Goal: Check status: Check status

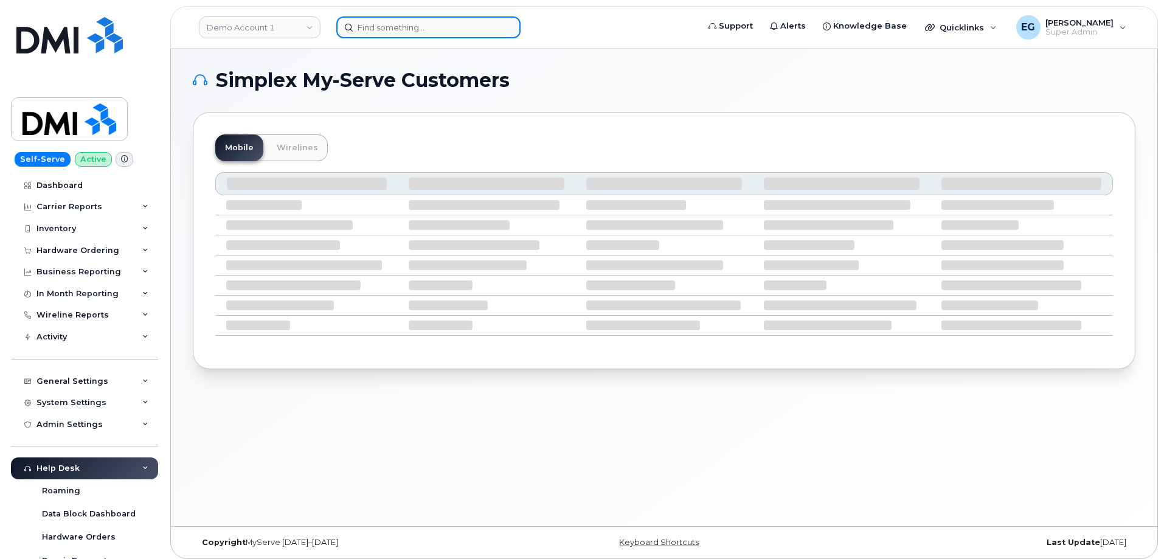
click at [420, 31] on input at bounding box center [428, 27] width 184 height 22
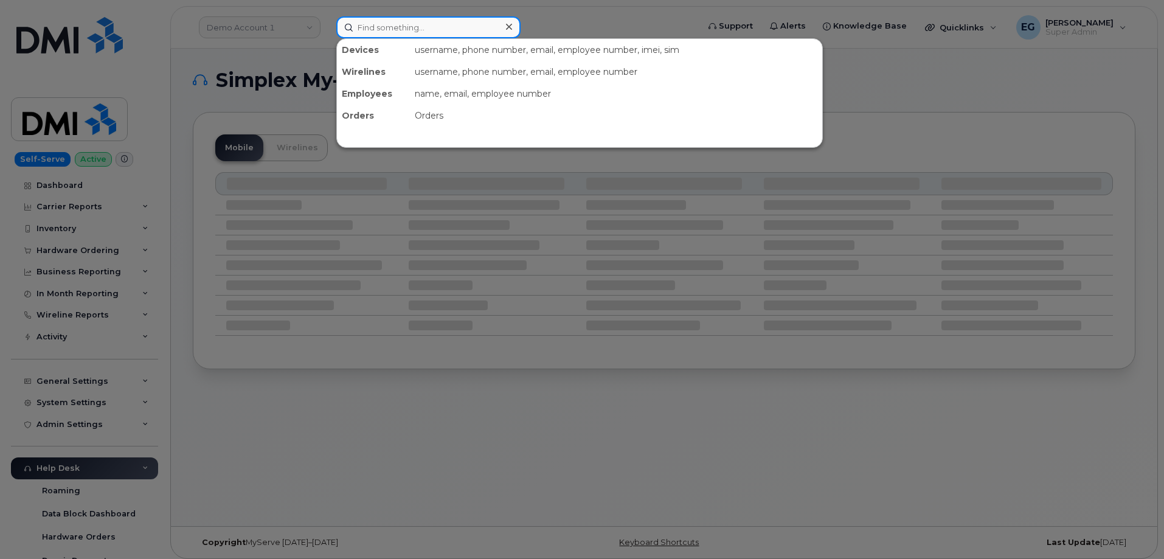
paste input "301563"
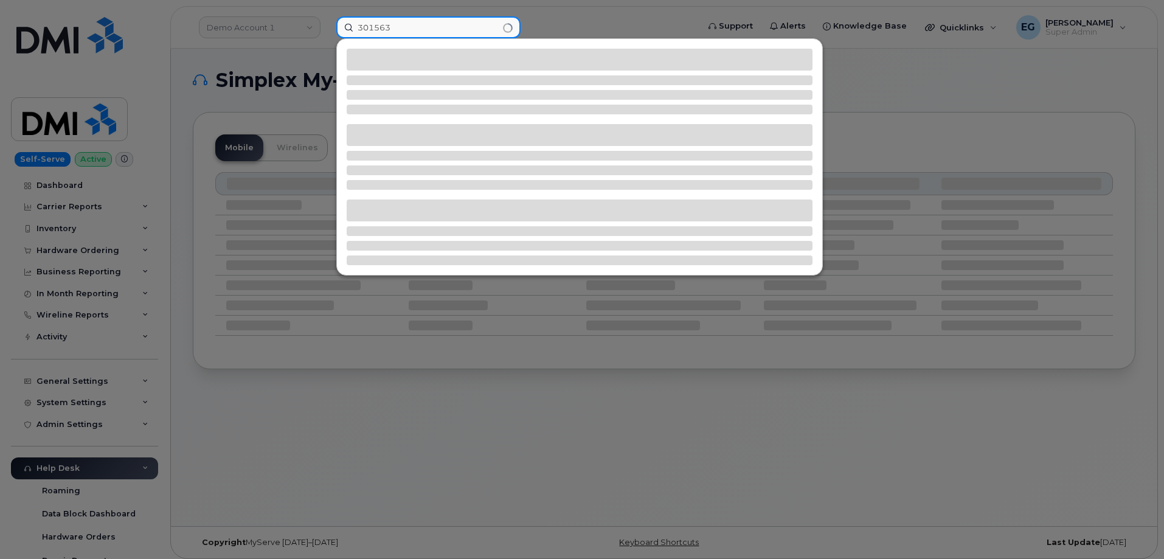
type input "301563"
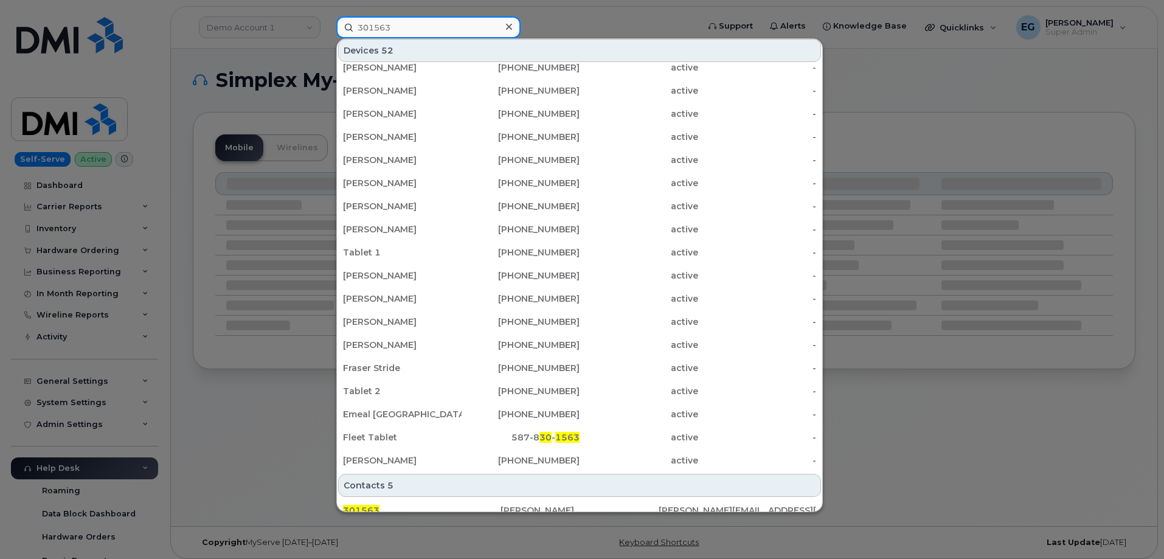
scroll to position [285, 0]
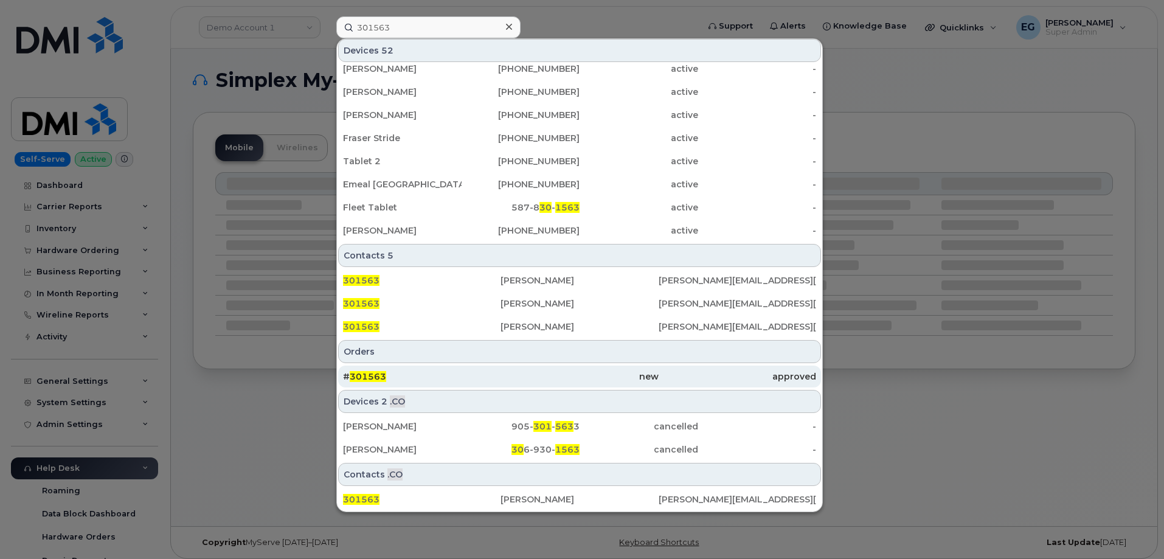
click at [341, 374] on link "# 301563 new approved" at bounding box center [579, 377] width 483 height 22
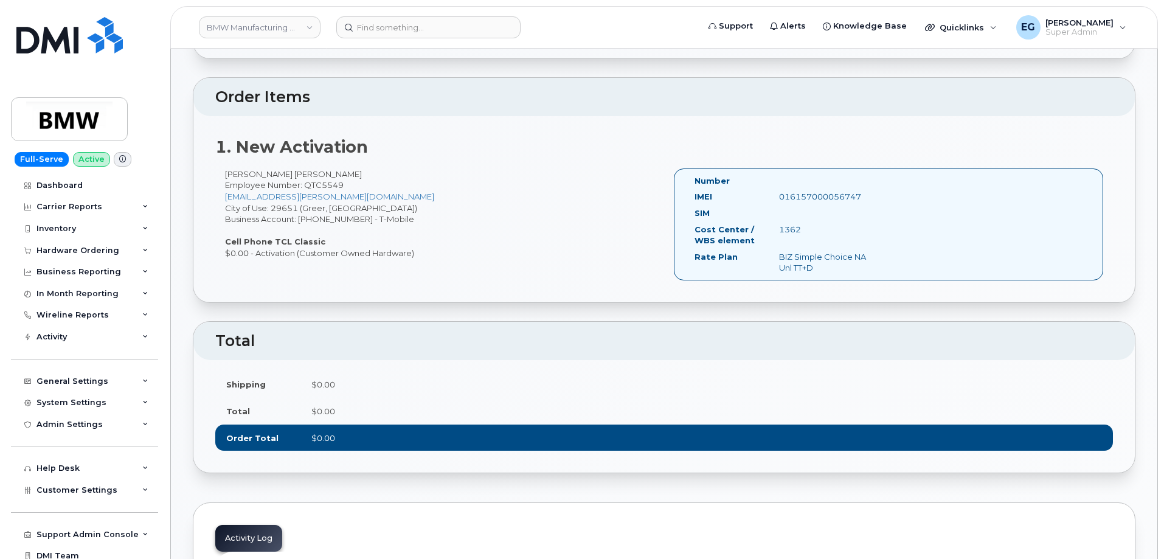
scroll to position [365, 0]
click at [817, 201] on div "016157000056747" at bounding box center [829, 196] width 118 height 12
click at [816, 200] on div "016157000056747" at bounding box center [829, 196] width 118 height 12
copy div "016157000056747"
click at [419, 24] on input at bounding box center [428, 27] width 184 height 22
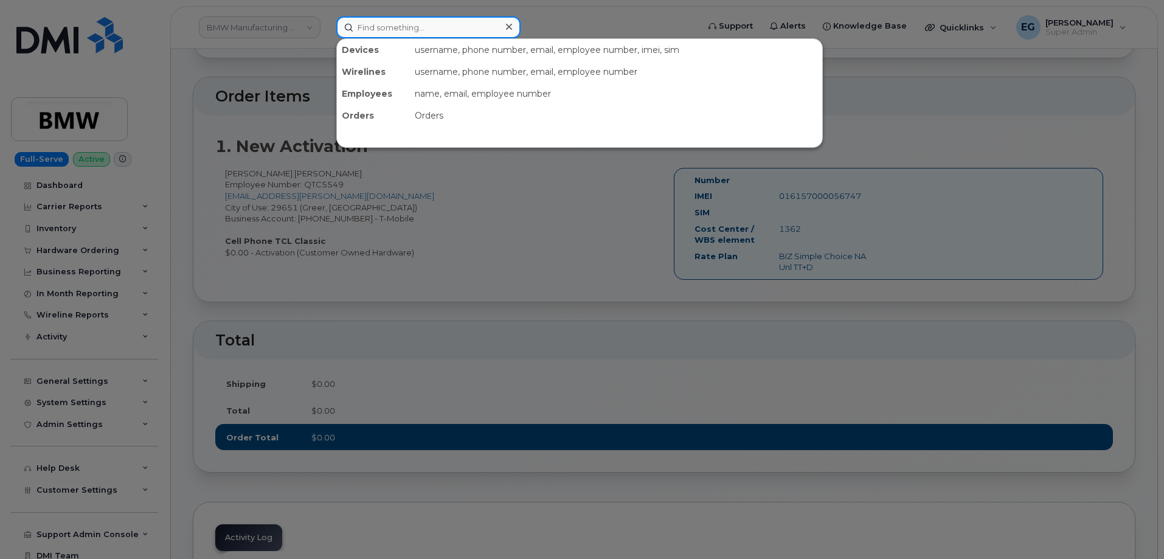
paste input "301290"
type input "301290"
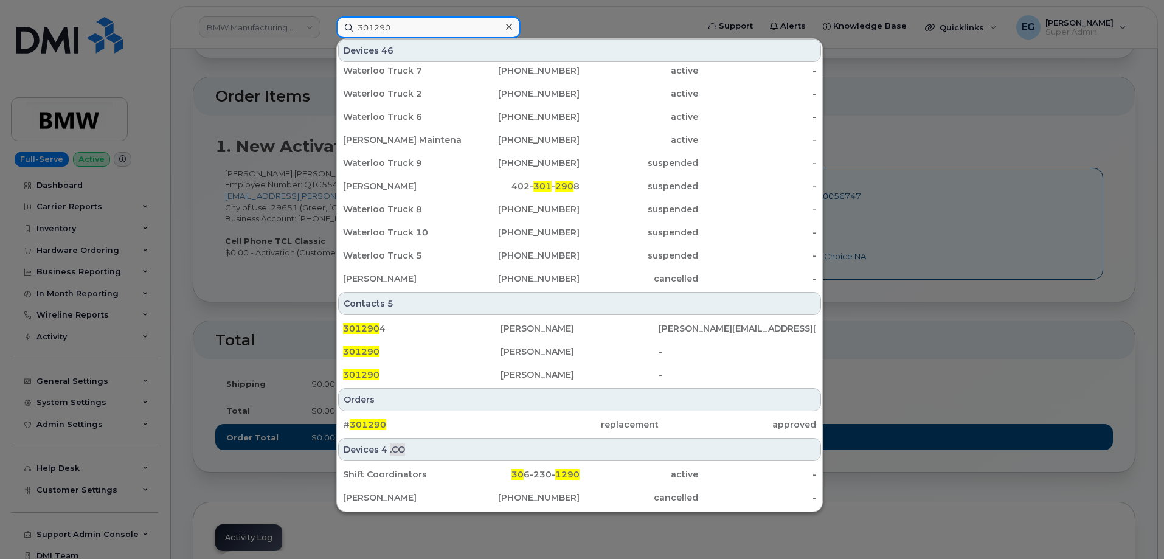
scroll to position [243, 0]
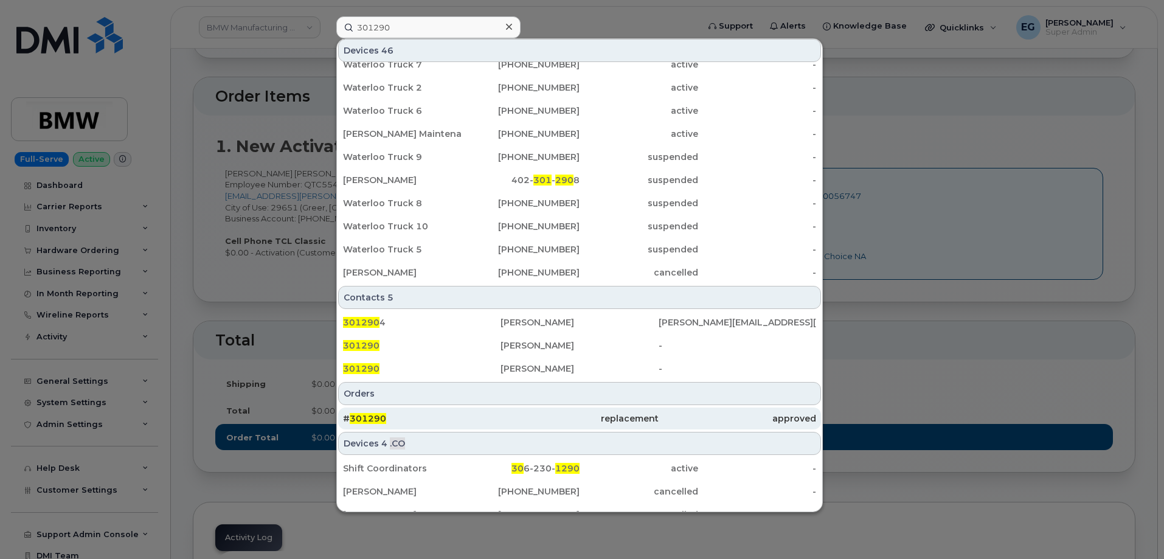
click at [375, 414] on span "301290" at bounding box center [368, 418] width 36 height 11
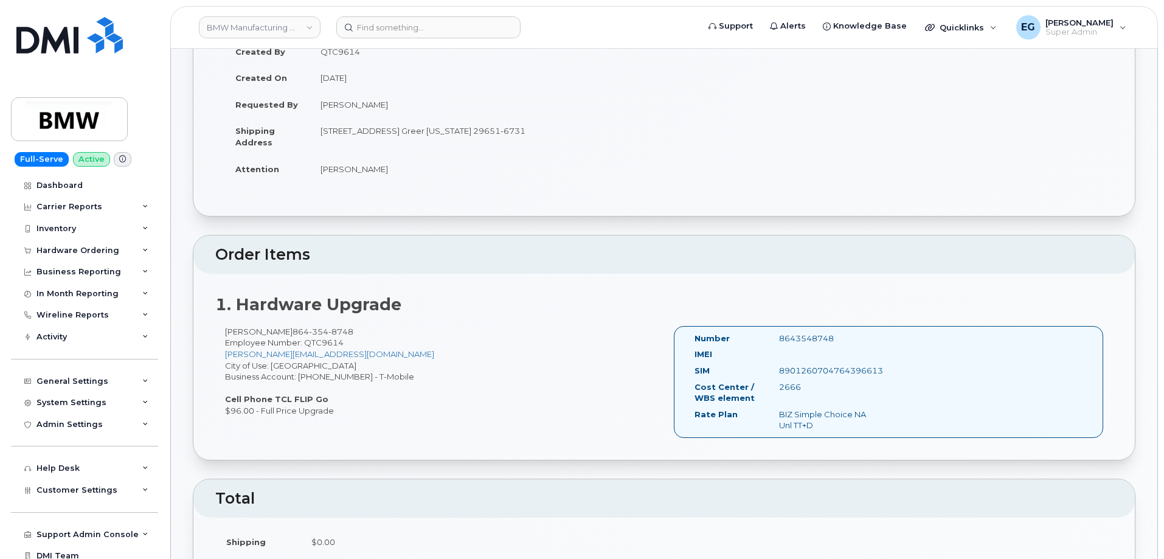
scroll to position [206, 0]
